Goal: Information Seeking & Learning: Learn about a topic

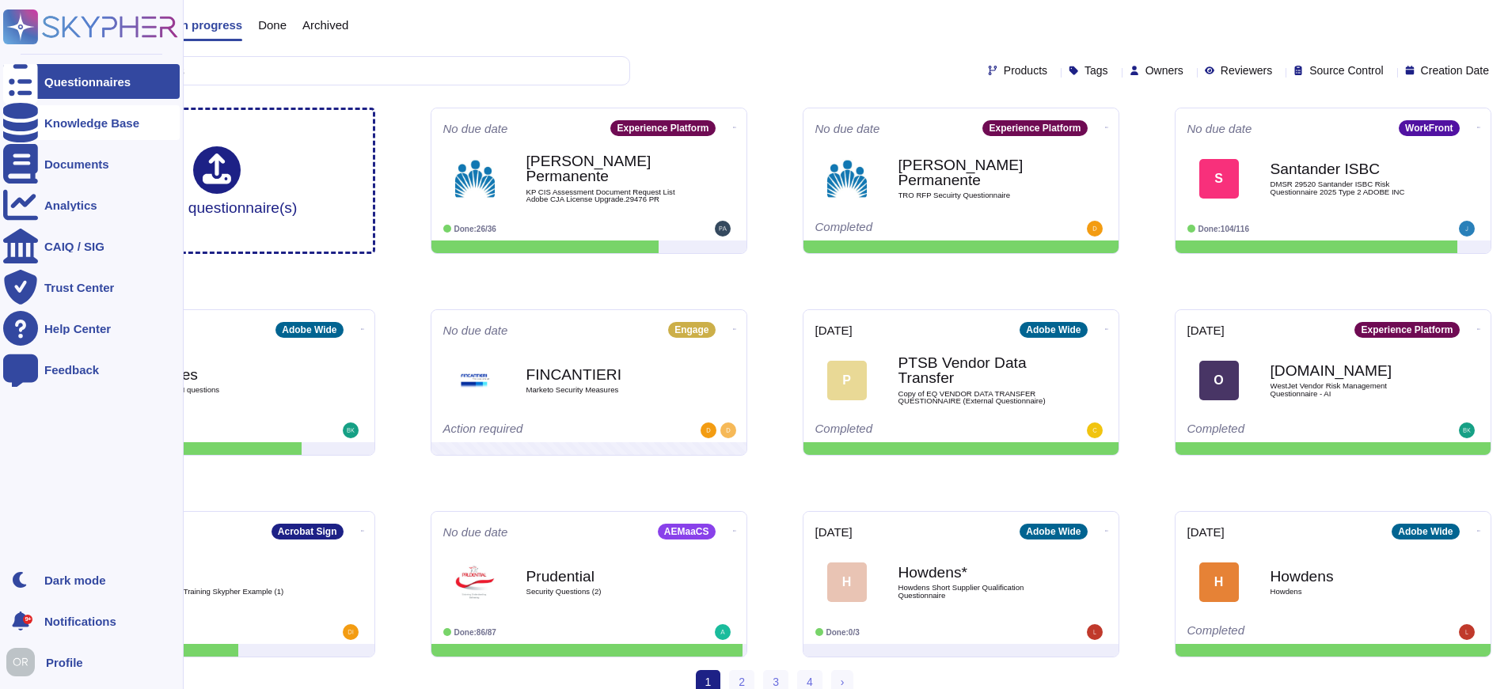
click at [56, 120] on div "Knowledge Base" at bounding box center [91, 123] width 95 height 12
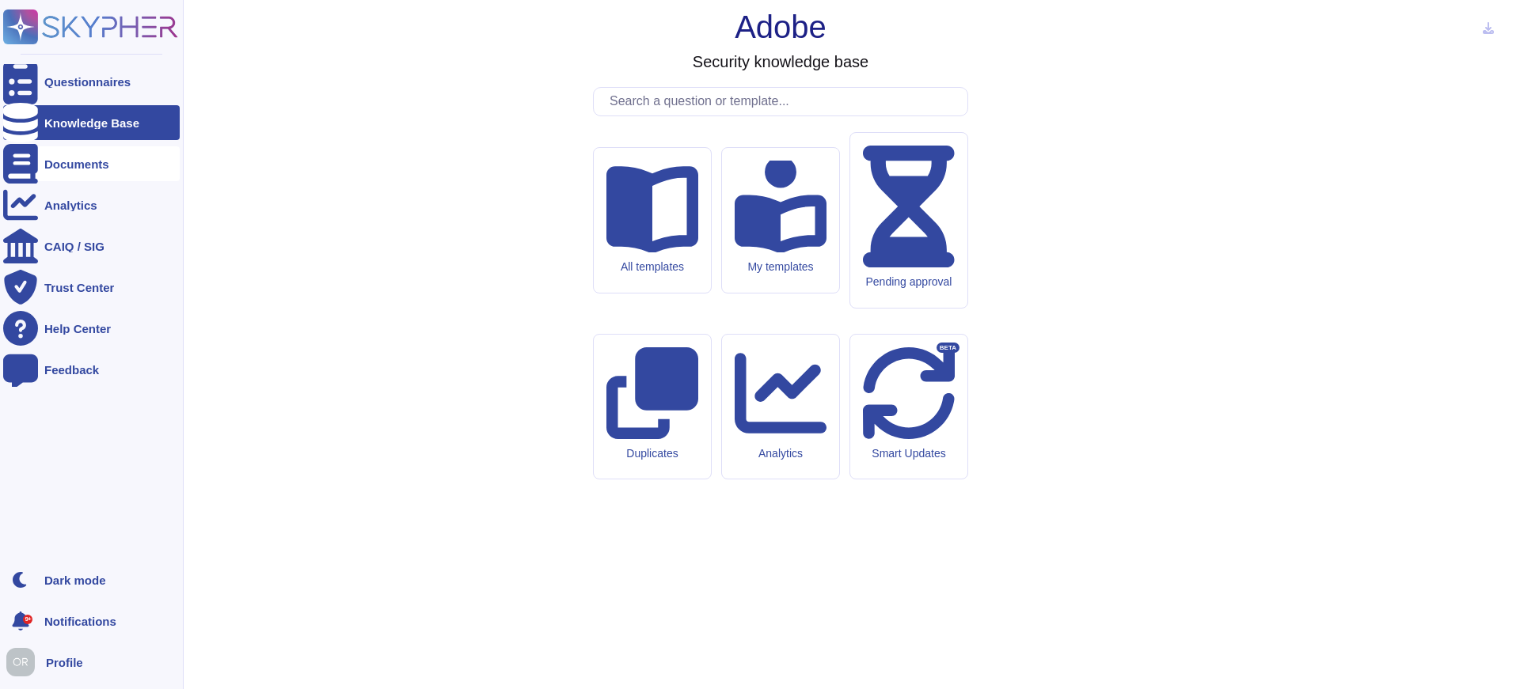
click at [78, 171] on div "Documents" at bounding box center [91, 163] width 176 height 35
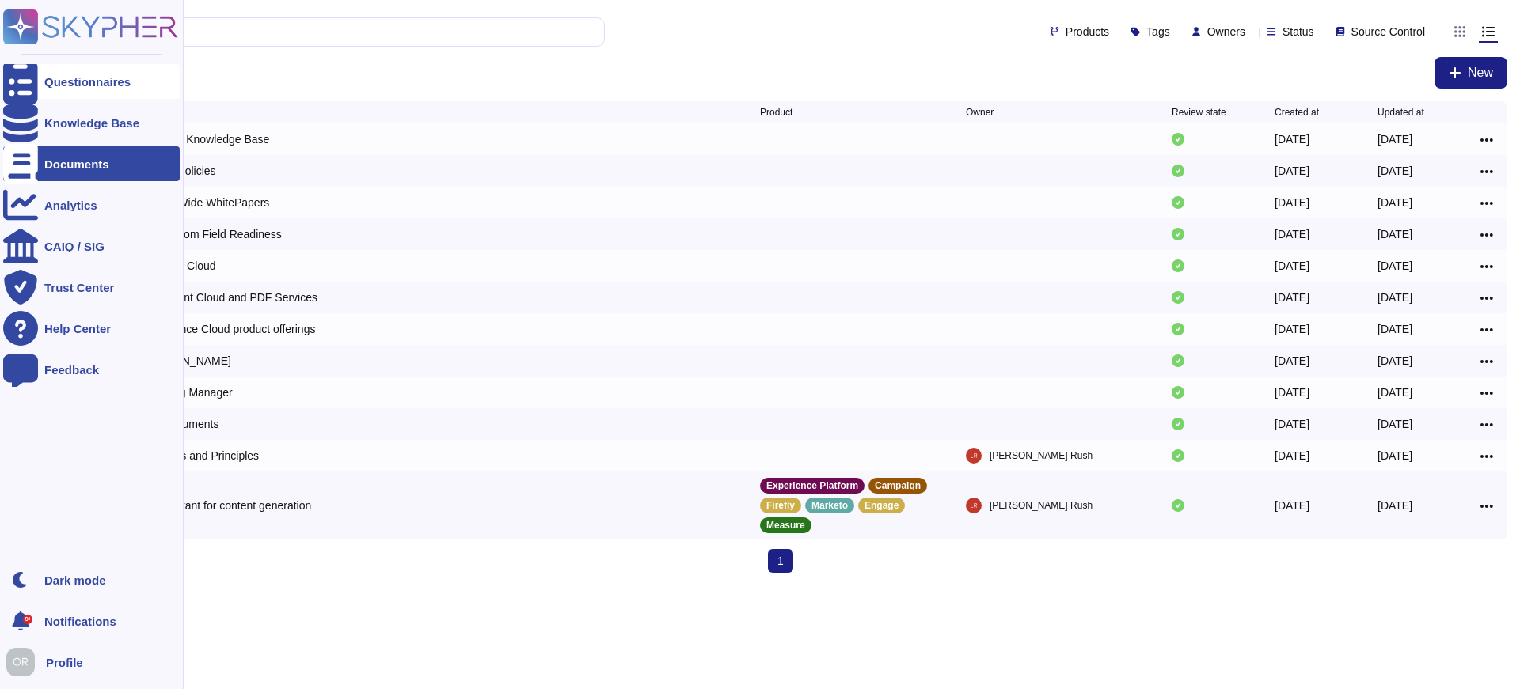
click at [72, 77] on div "Questionnaires" at bounding box center [87, 82] width 86 height 12
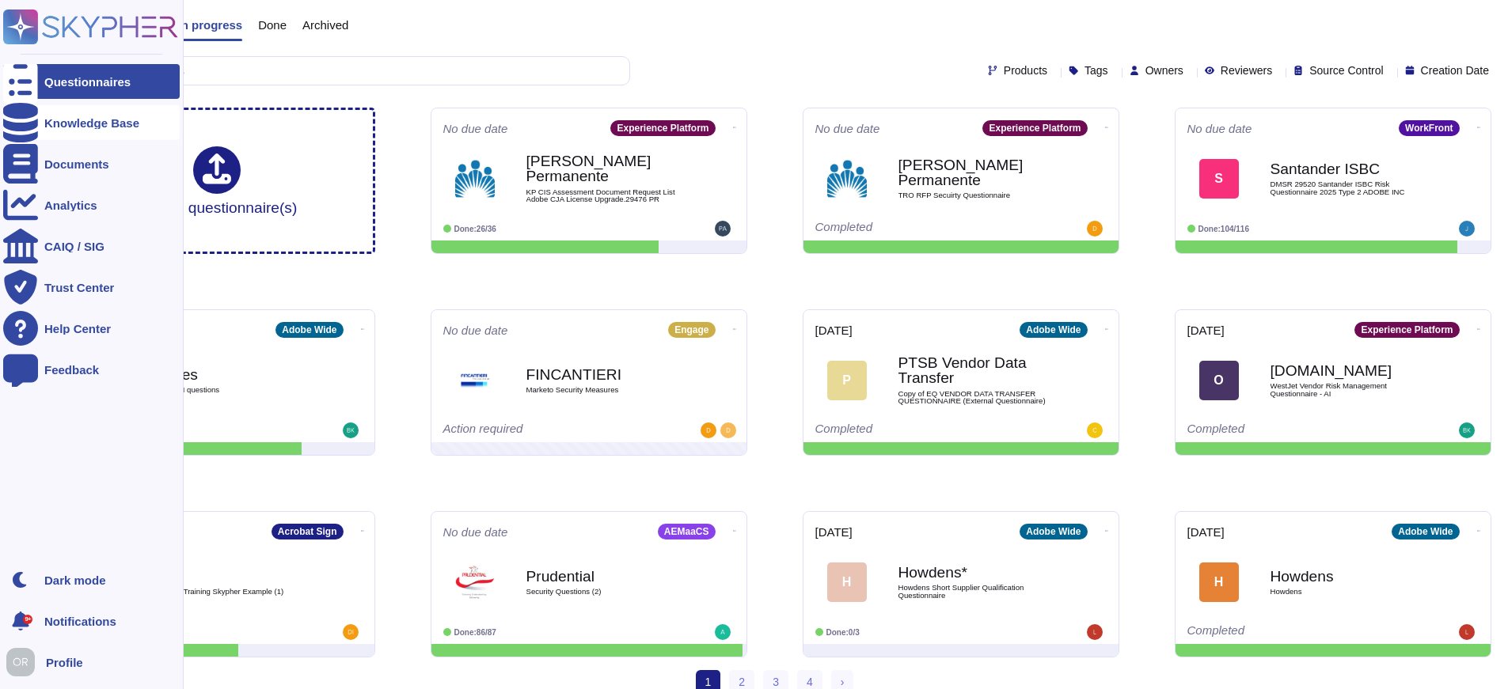
click at [92, 127] on div "Knowledge Base" at bounding box center [91, 123] width 95 height 12
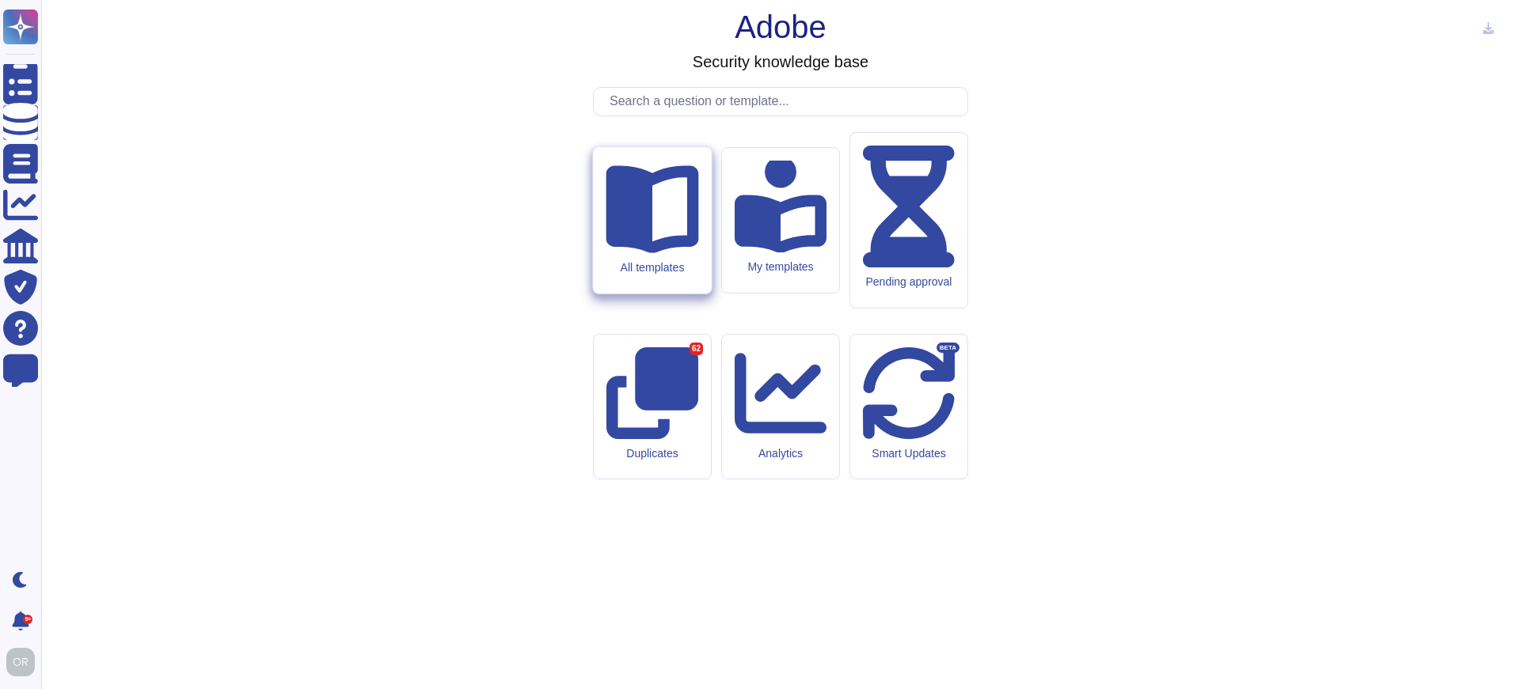
click at [649, 254] on icon at bounding box center [651, 210] width 93 height 88
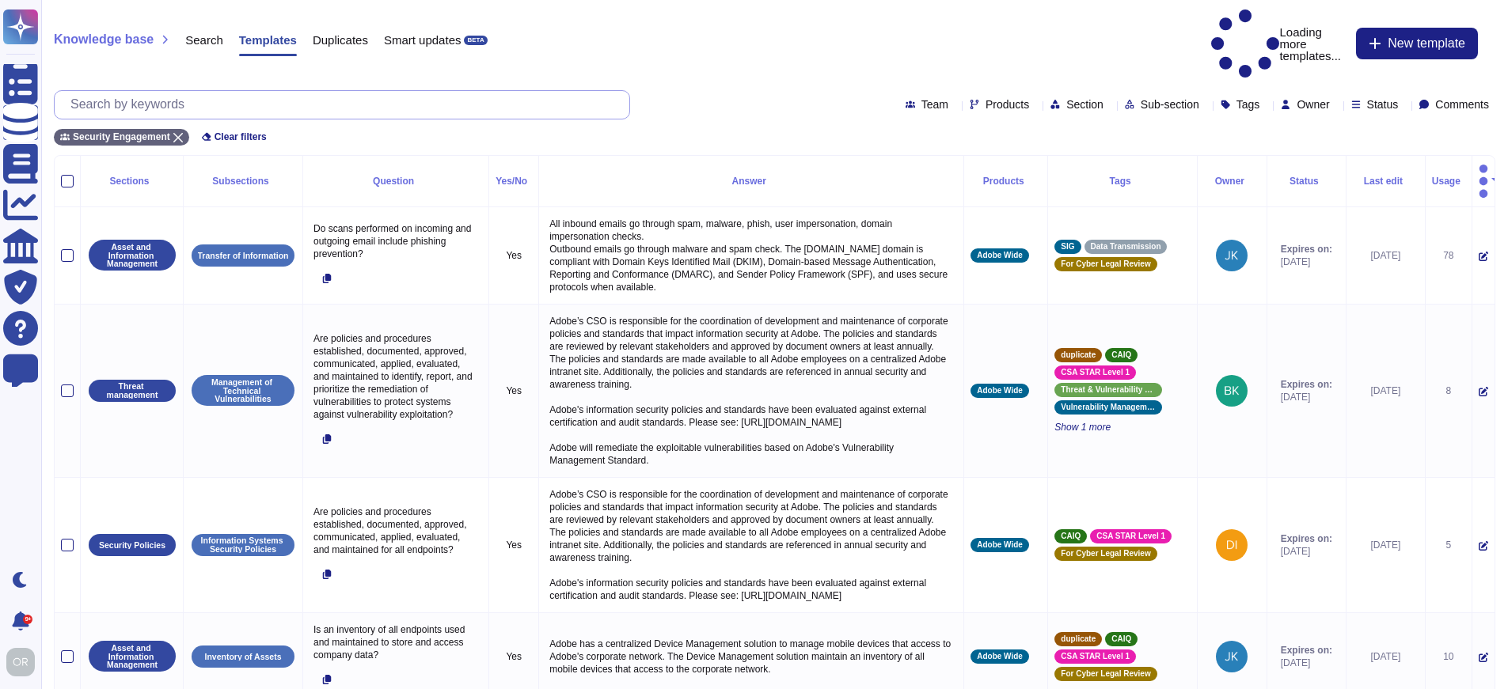
click at [281, 91] on input "text" at bounding box center [346, 105] width 567 height 28
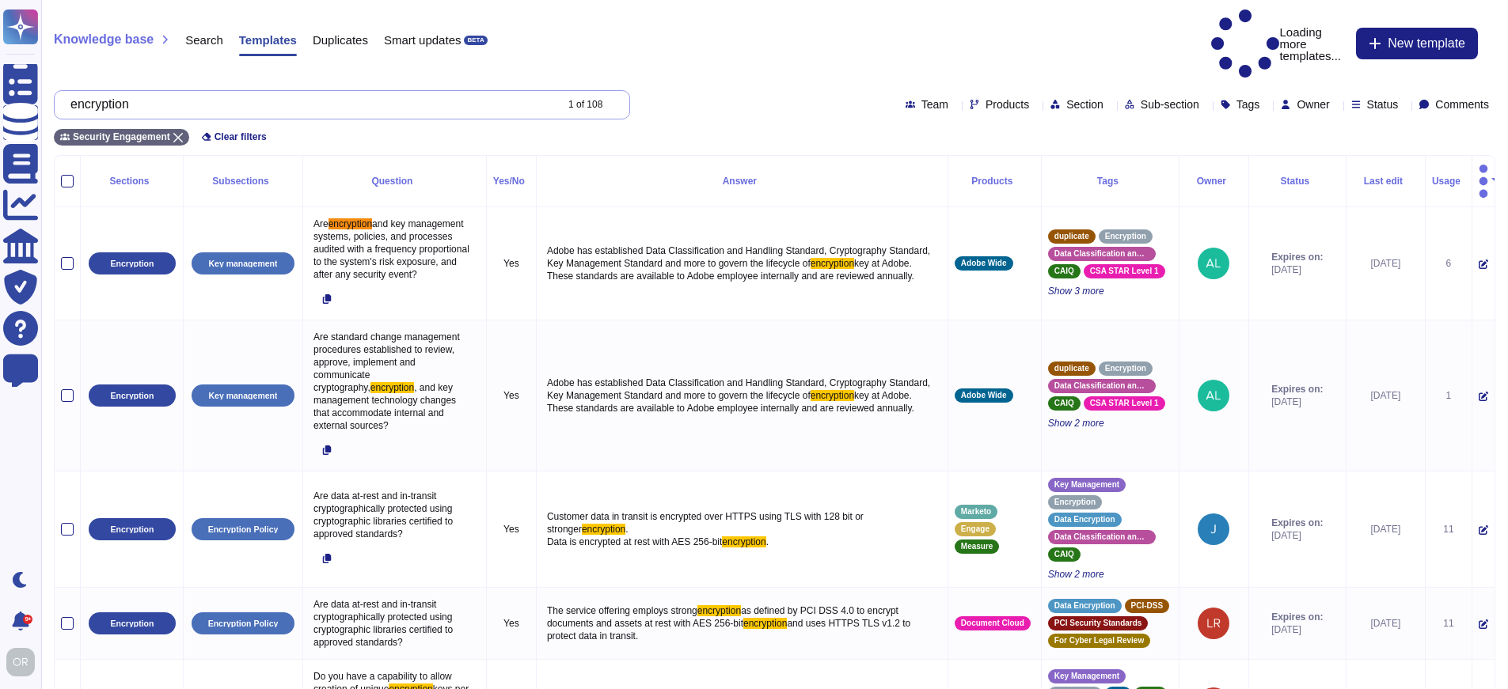
click at [131, 91] on input "encryption" at bounding box center [308, 105] width 491 height 28
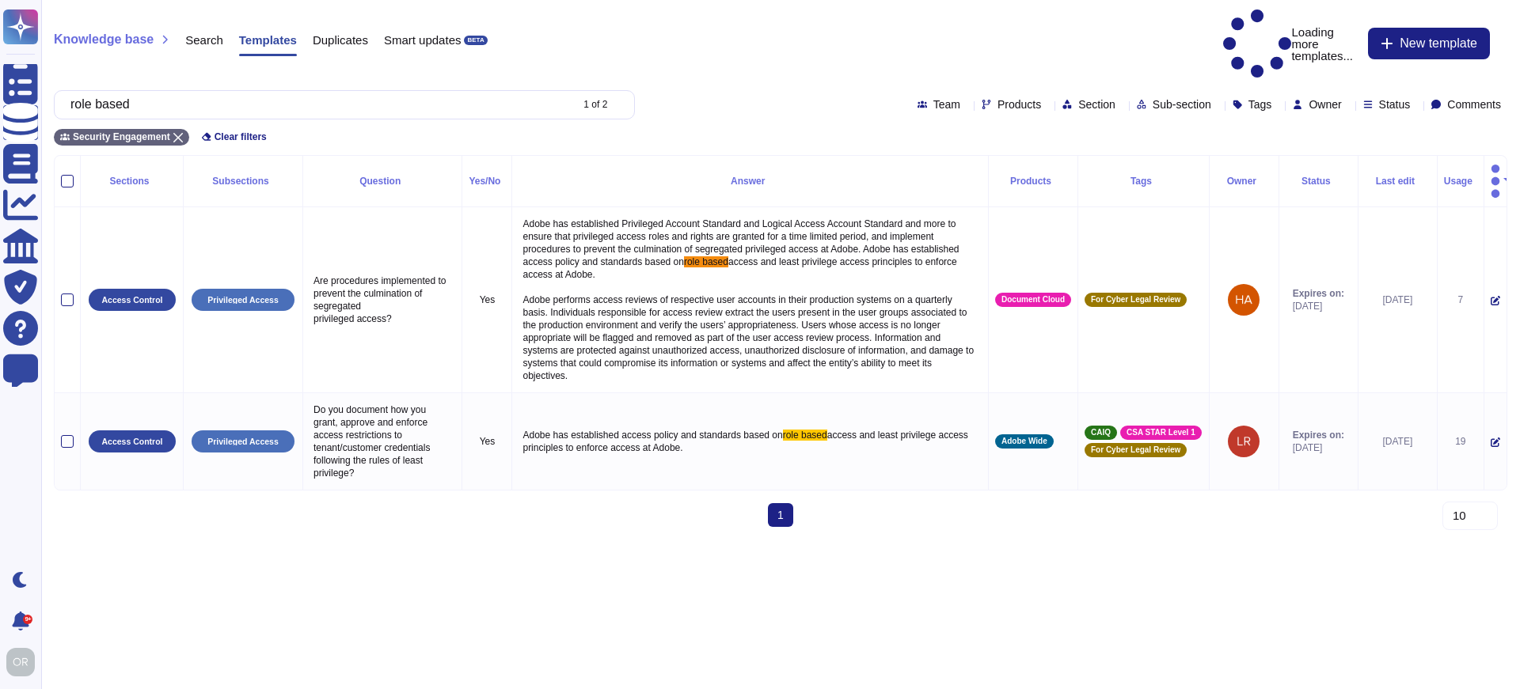
type input "role based"
